Goal: Transaction & Acquisition: Purchase product/service

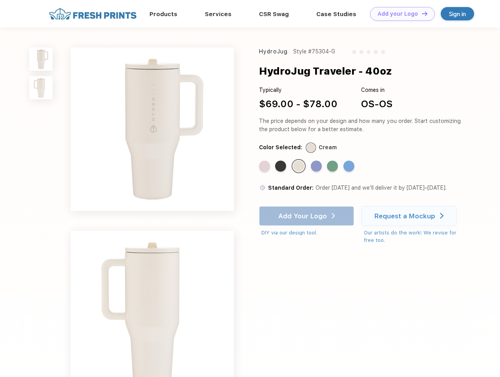
click at [400, 14] on link "Add your Logo Design Tool" at bounding box center [402, 14] width 65 height 14
click at [0, 0] on div "Design Tool" at bounding box center [0, 0] width 0 height 0
click at [421, 13] on link "Add your Logo Design Tool" at bounding box center [402, 14] width 65 height 14
click at [41, 59] on img at bounding box center [40, 59] width 23 height 23
click at [41, 88] on img at bounding box center [40, 87] width 23 height 23
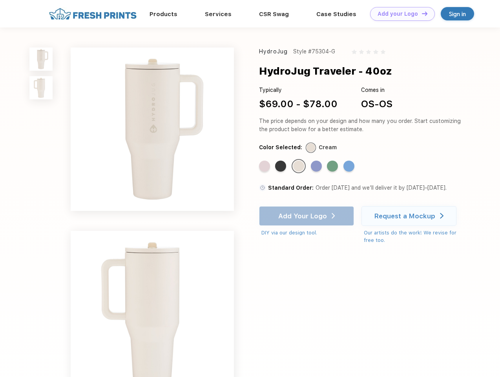
click at [266, 167] on div "Standard Color" at bounding box center [264, 166] width 11 height 11
click at [282, 167] on div "Standard Color" at bounding box center [280, 166] width 11 height 11
click at [300, 167] on div "Standard Color" at bounding box center [298, 166] width 11 height 11
click at [317, 167] on div "Standard Color" at bounding box center [316, 166] width 11 height 11
click at [333, 167] on div "Standard Color" at bounding box center [332, 166] width 11 height 11
